Goal: Task Accomplishment & Management: Use online tool/utility

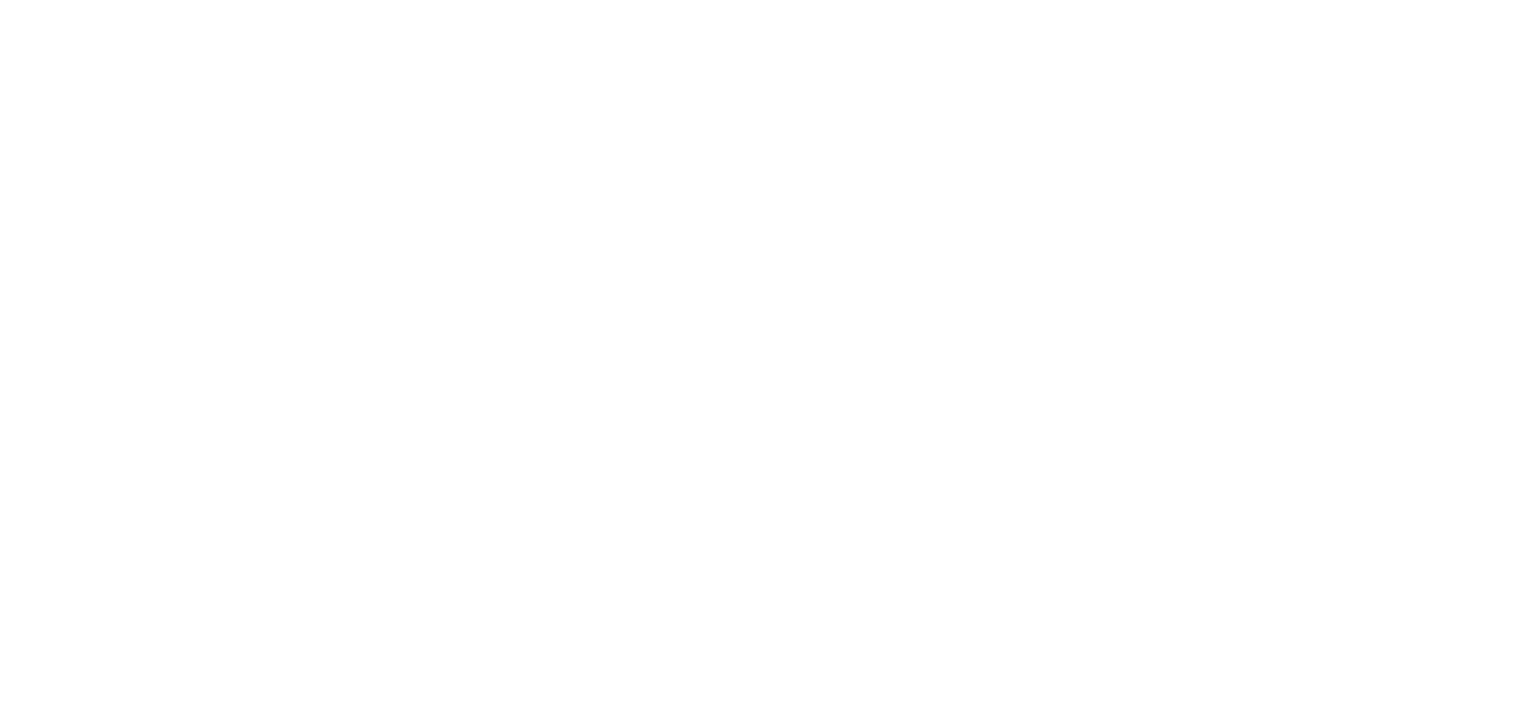
select select "Song"
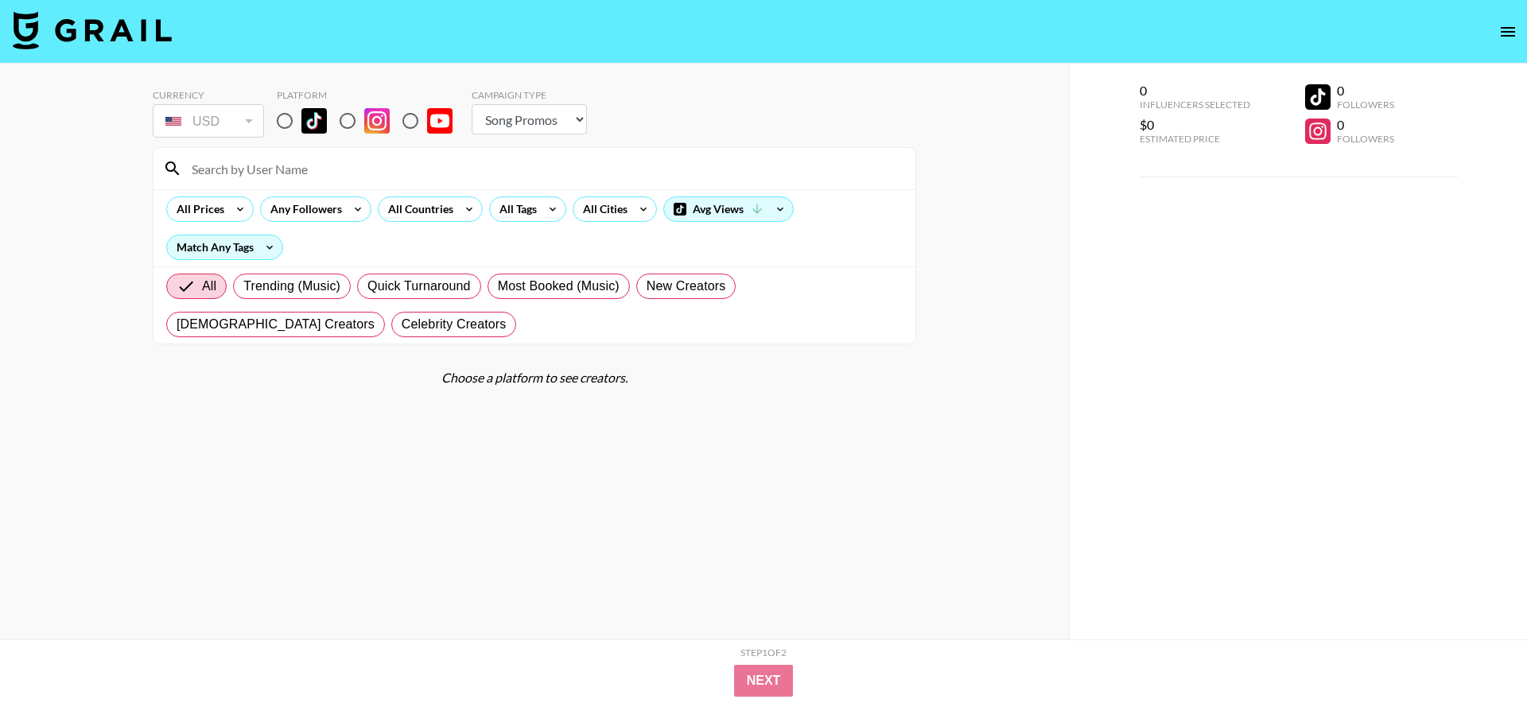
click at [286, 123] on input "radio" at bounding box center [284, 120] width 33 height 33
radio input "true"
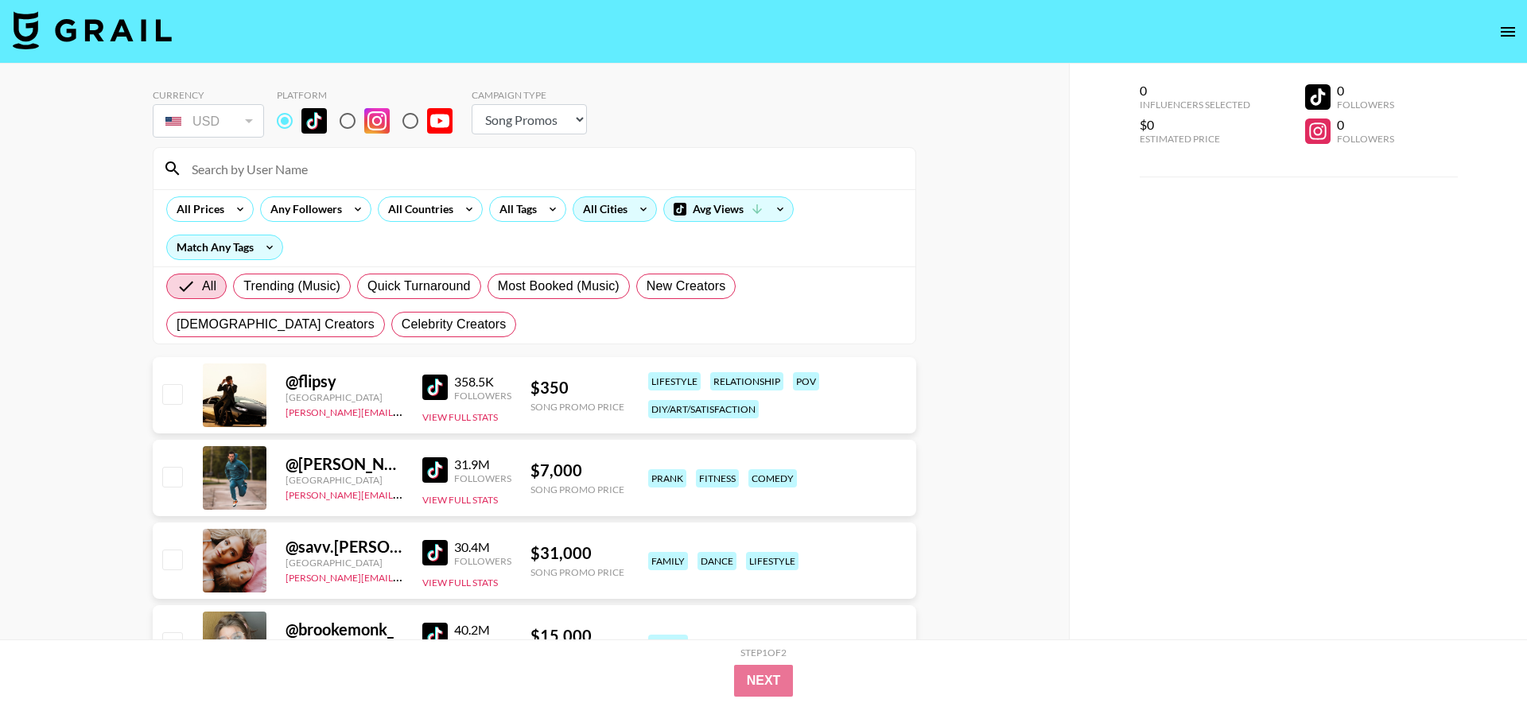
click at [611, 201] on div "All Cities" at bounding box center [602, 209] width 57 height 24
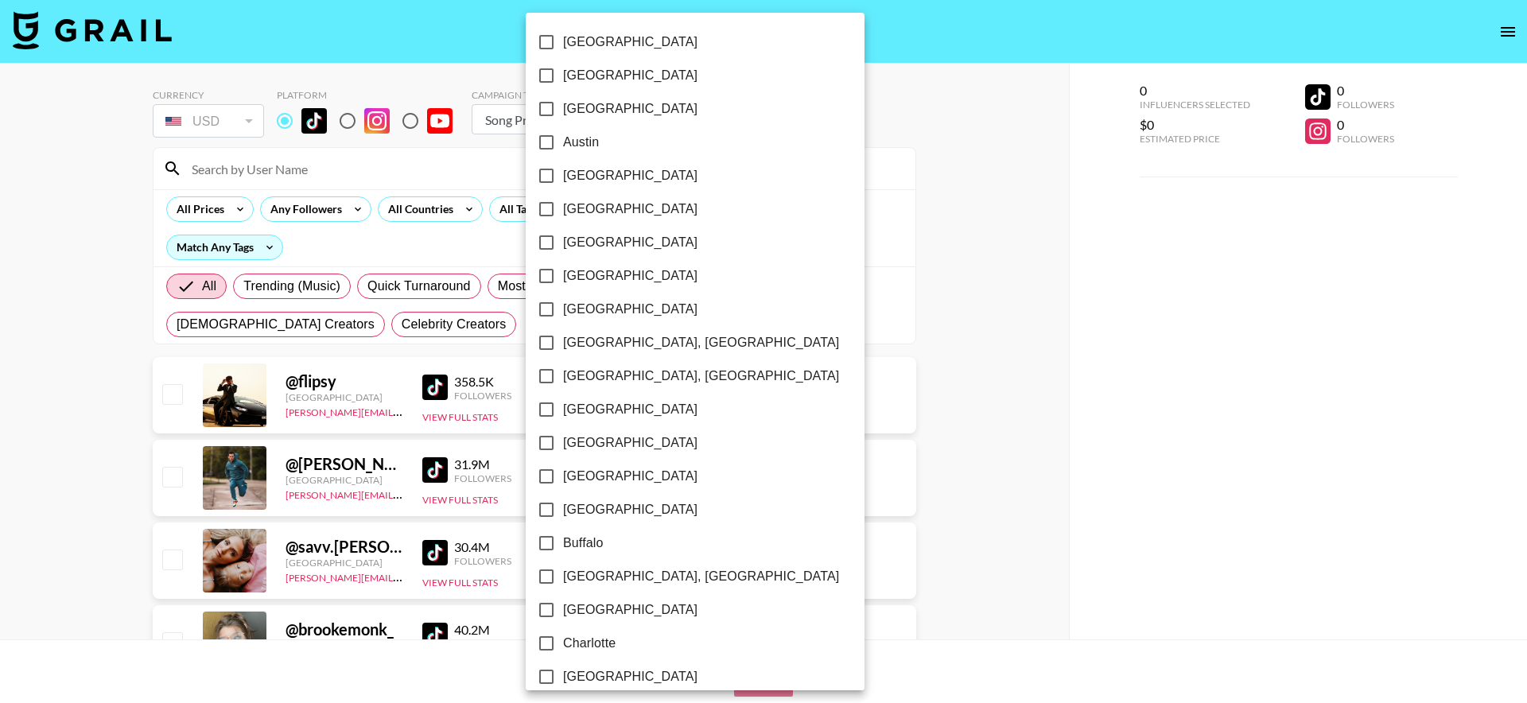
click at [403, 209] on div at bounding box center [763, 351] width 1527 height 703
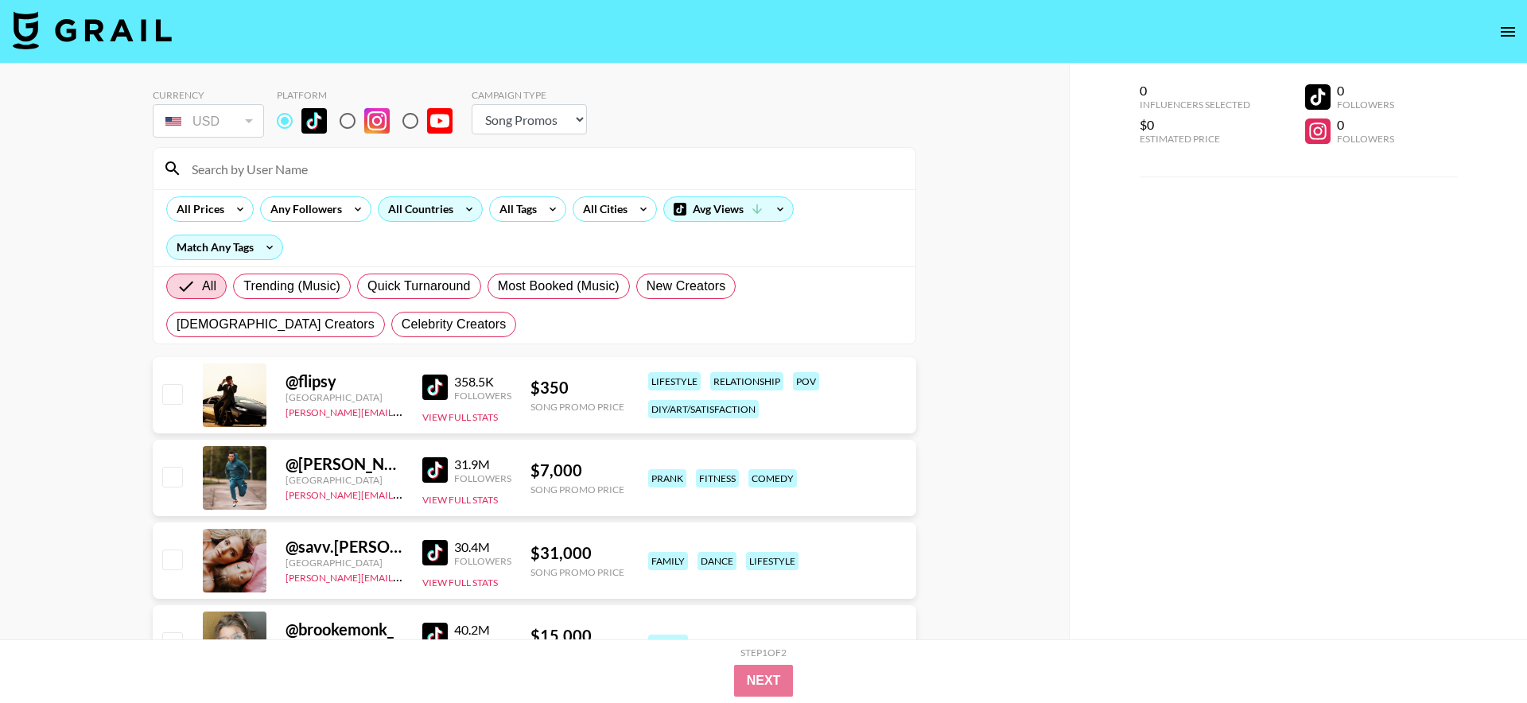
click at [436, 216] on div "All Countries" at bounding box center [418, 209] width 78 height 24
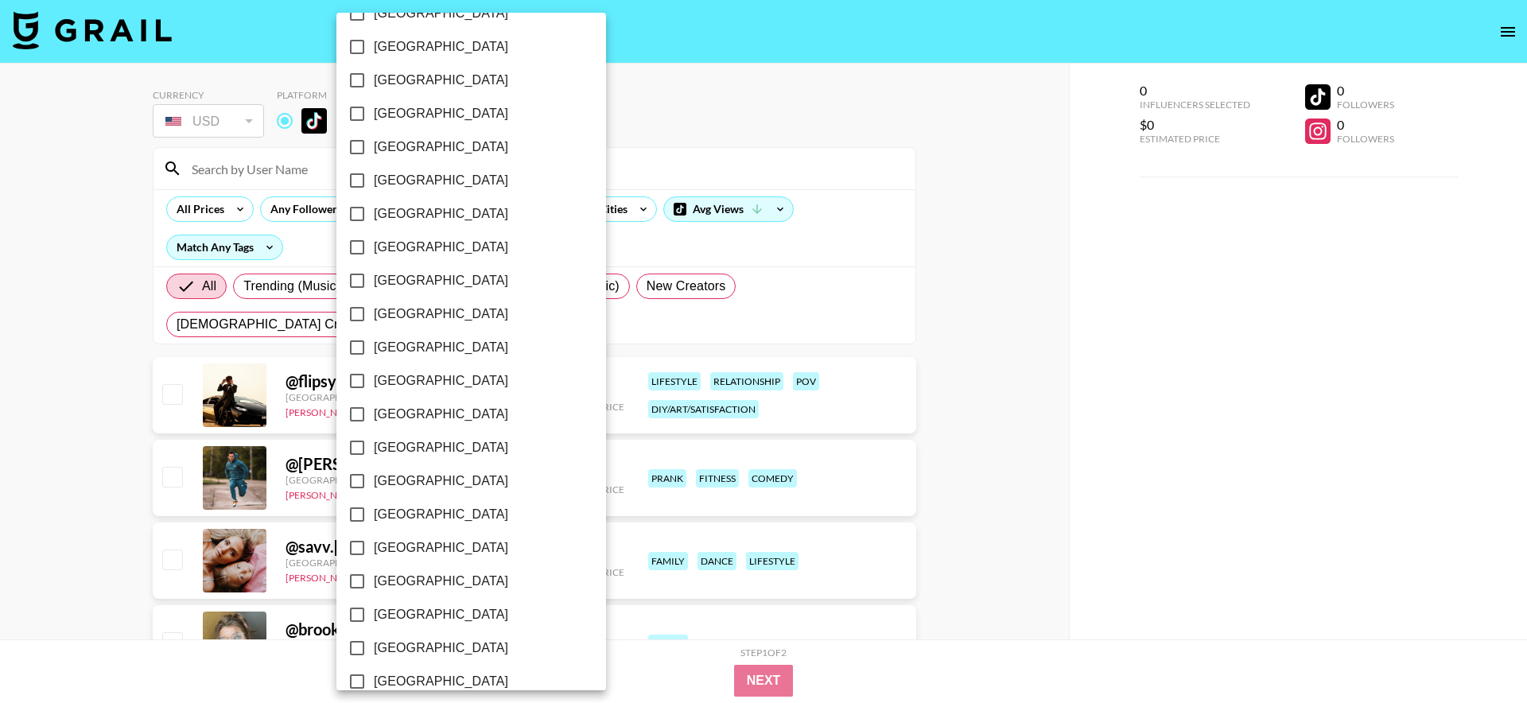
scroll to position [1152, 0]
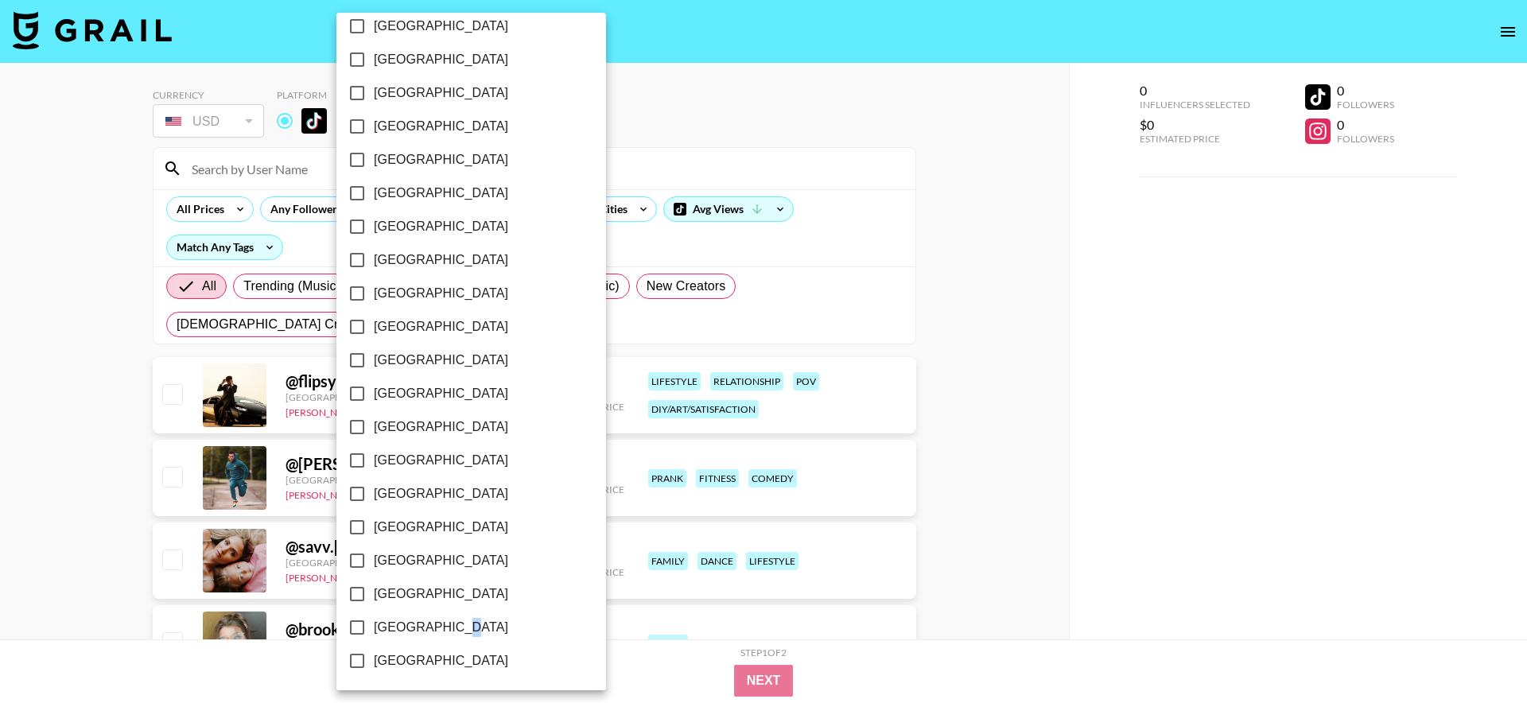
click at [448, 620] on span "[GEOGRAPHIC_DATA]" at bounding box center [441, 627] width 134 height 19
click at [355, 625] on input "[GEOGRAPHIC_DATA]" at bounding box center [356, 627] width 33 height 33
checkbox input "true"
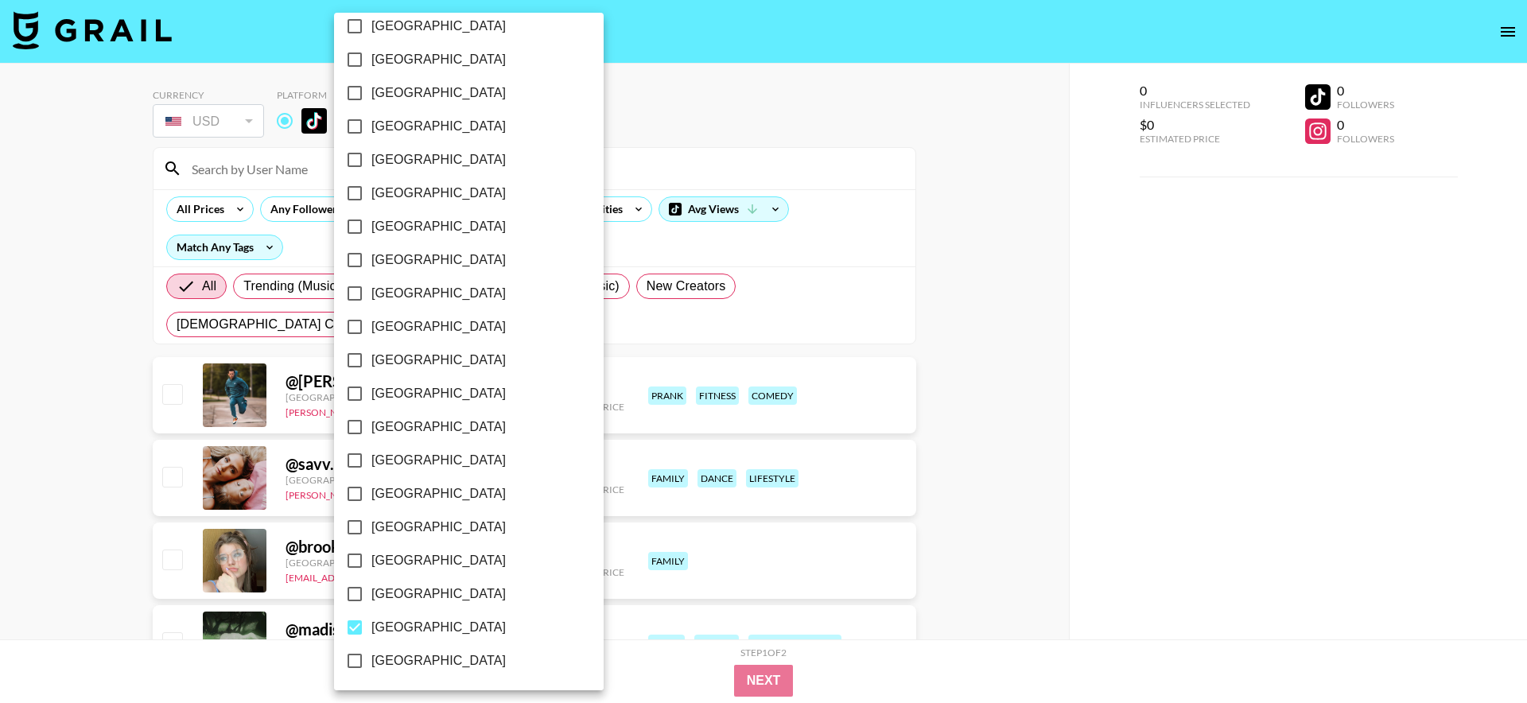
click at [636, 248] on div at bounding box center [763, 351] width 1527 height 703
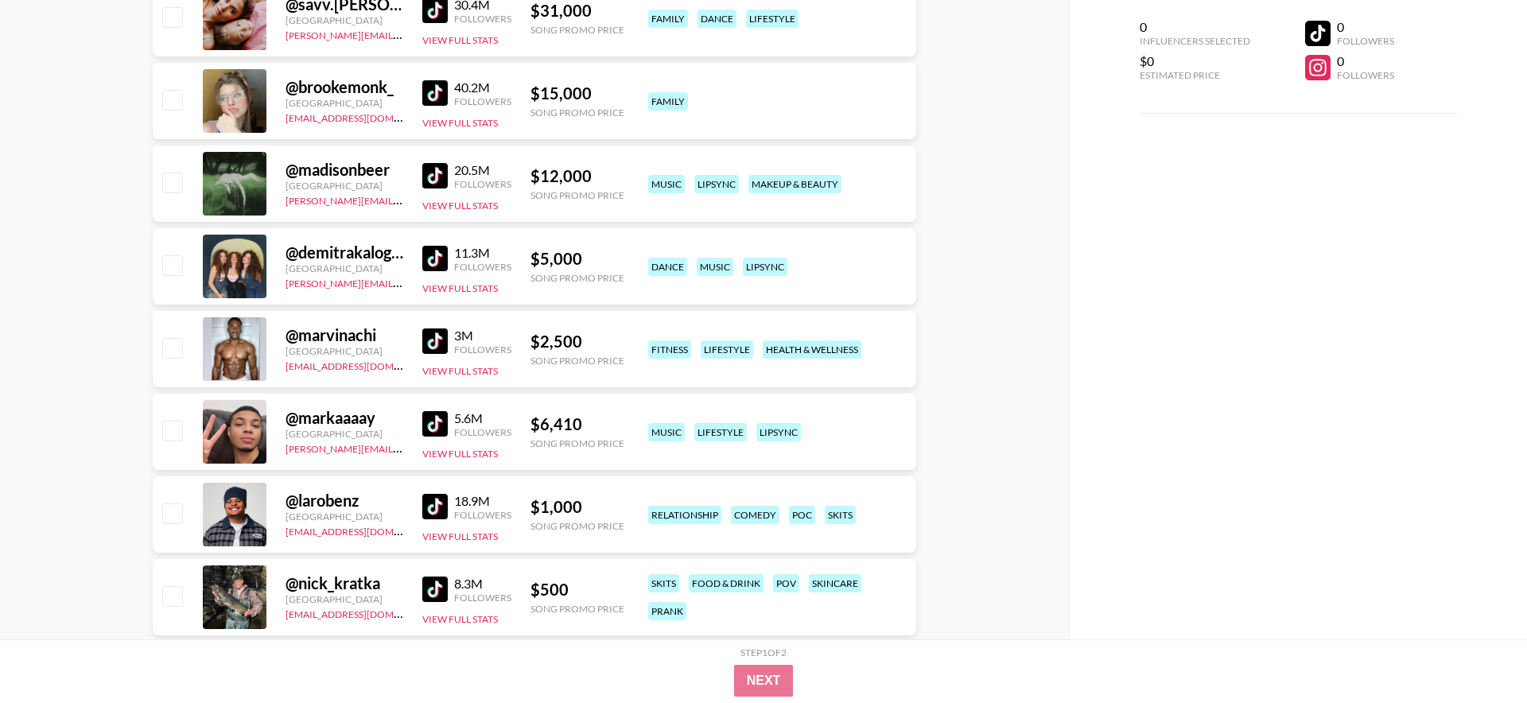
scroll to position [462, 0]
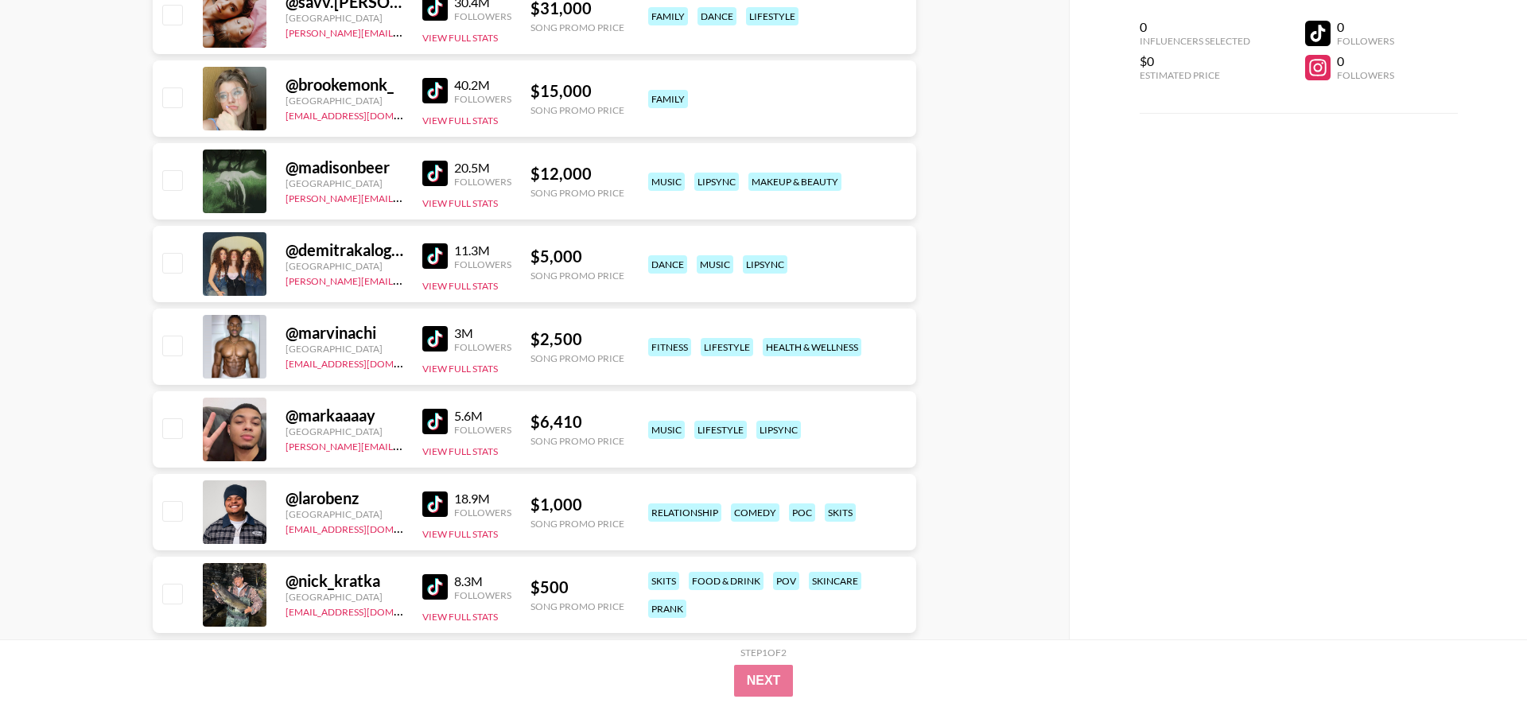
click at [432, 343] on img at bounding box center [434, 338] width 25 height 25
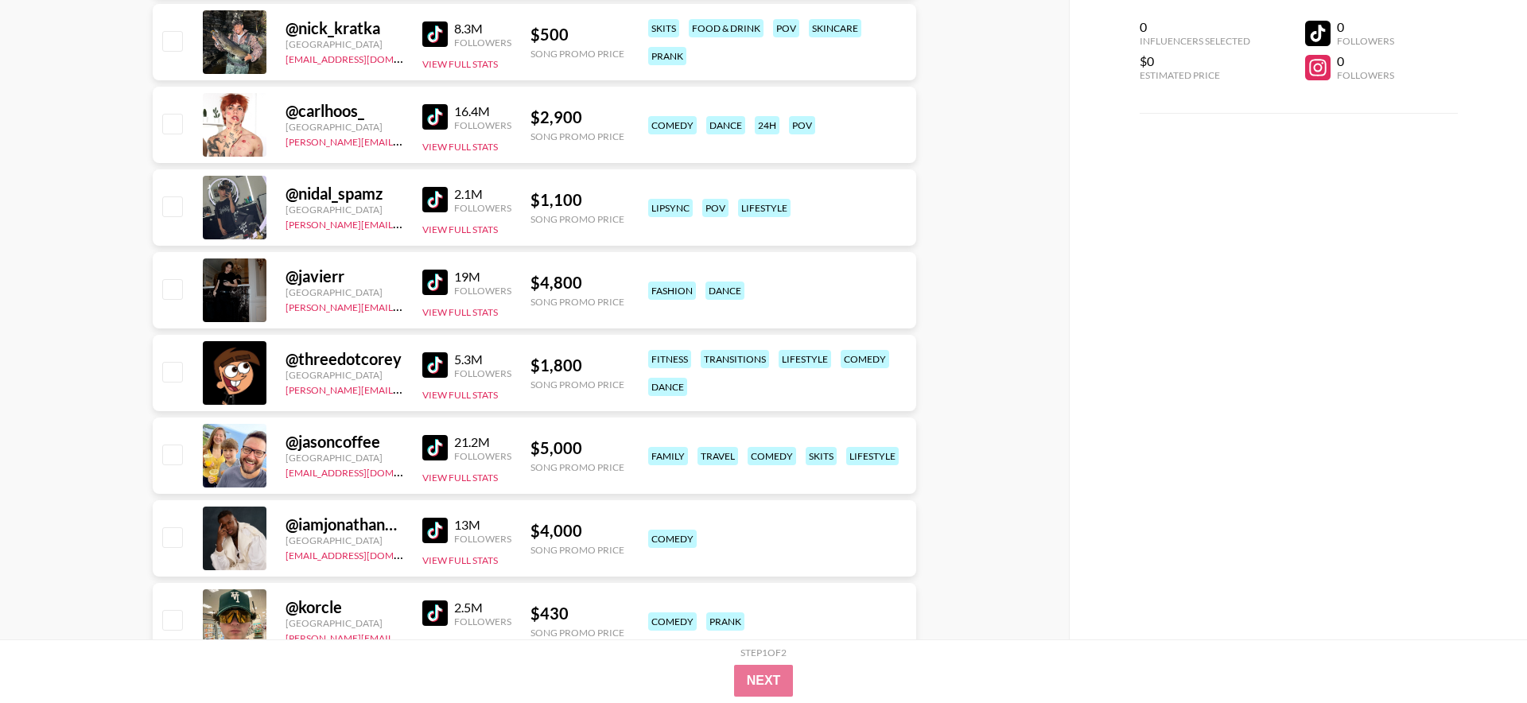
scroll to position [1025, 0]
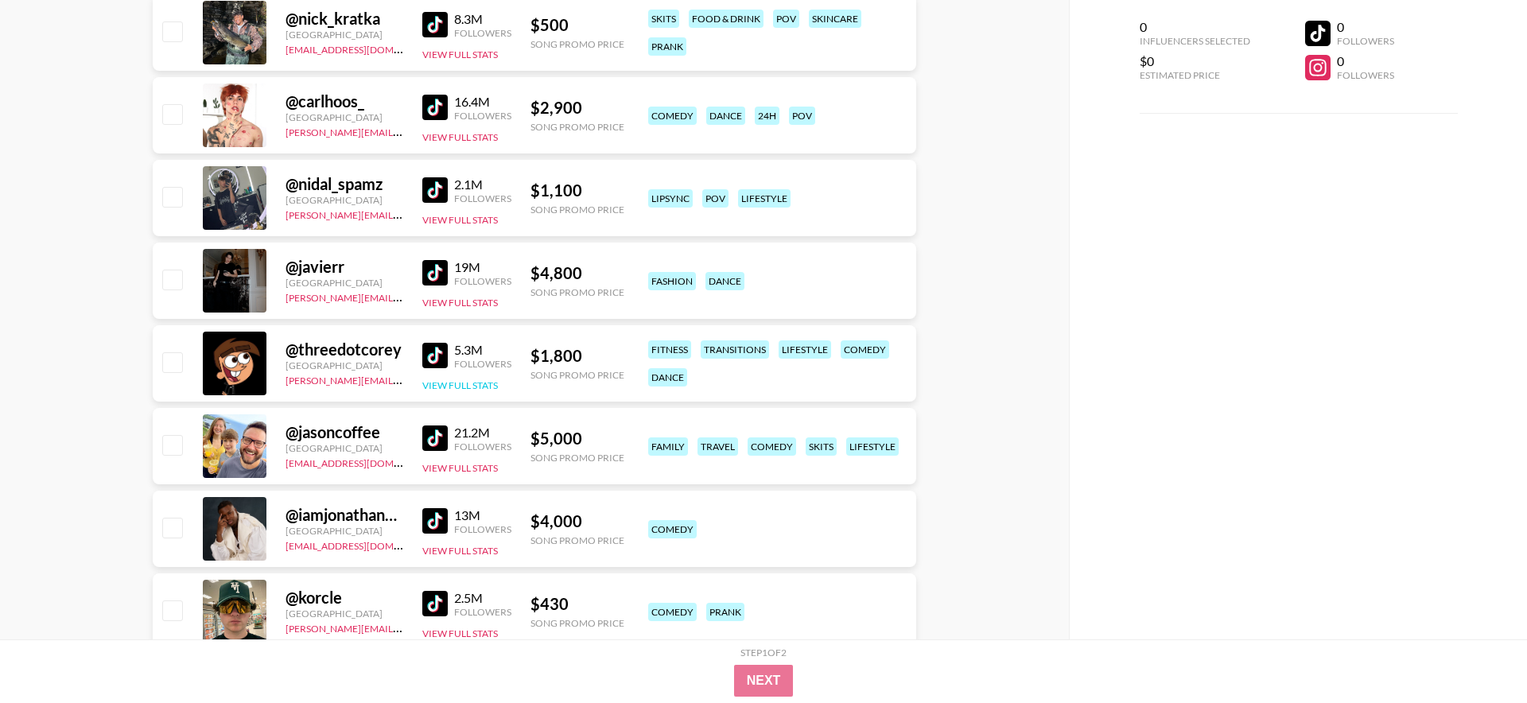
click at [462, 390] on button "View Full Stats" at bounding box center [460, 385] width 76 height 12
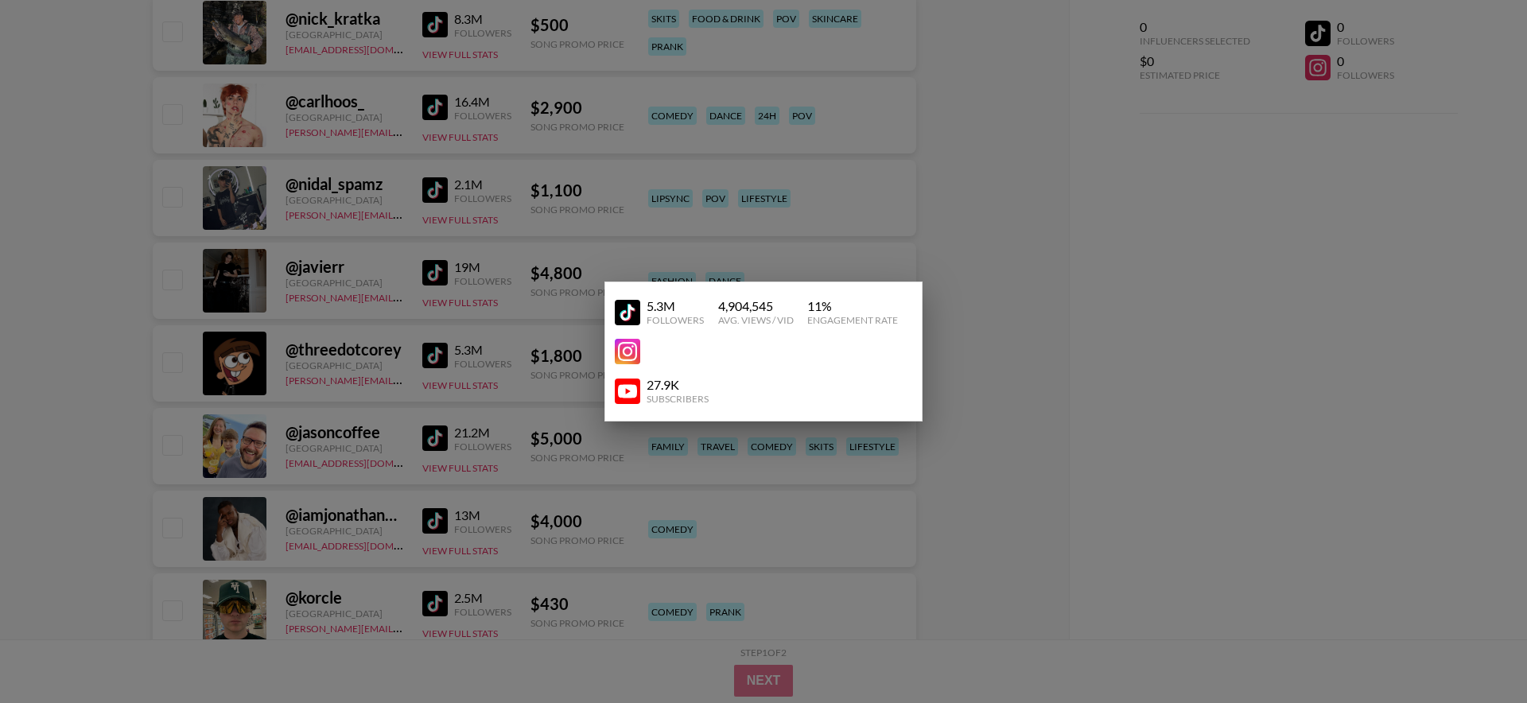
click at [626, 353] on img at bounding box center [627, 351] width 25 height 25
